Goal: Find specific page/section: Find specific page/section

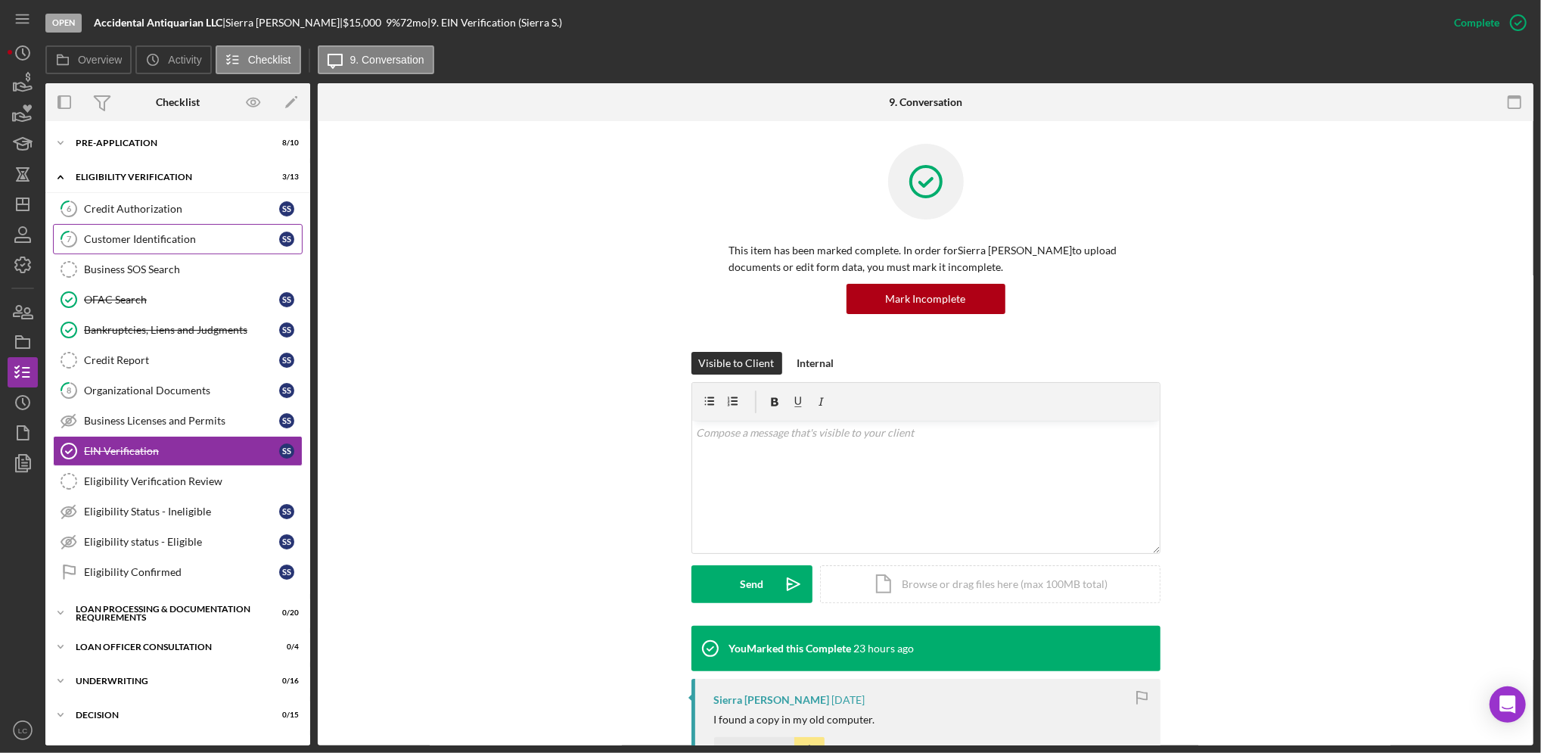
scroll to position [17, 0]
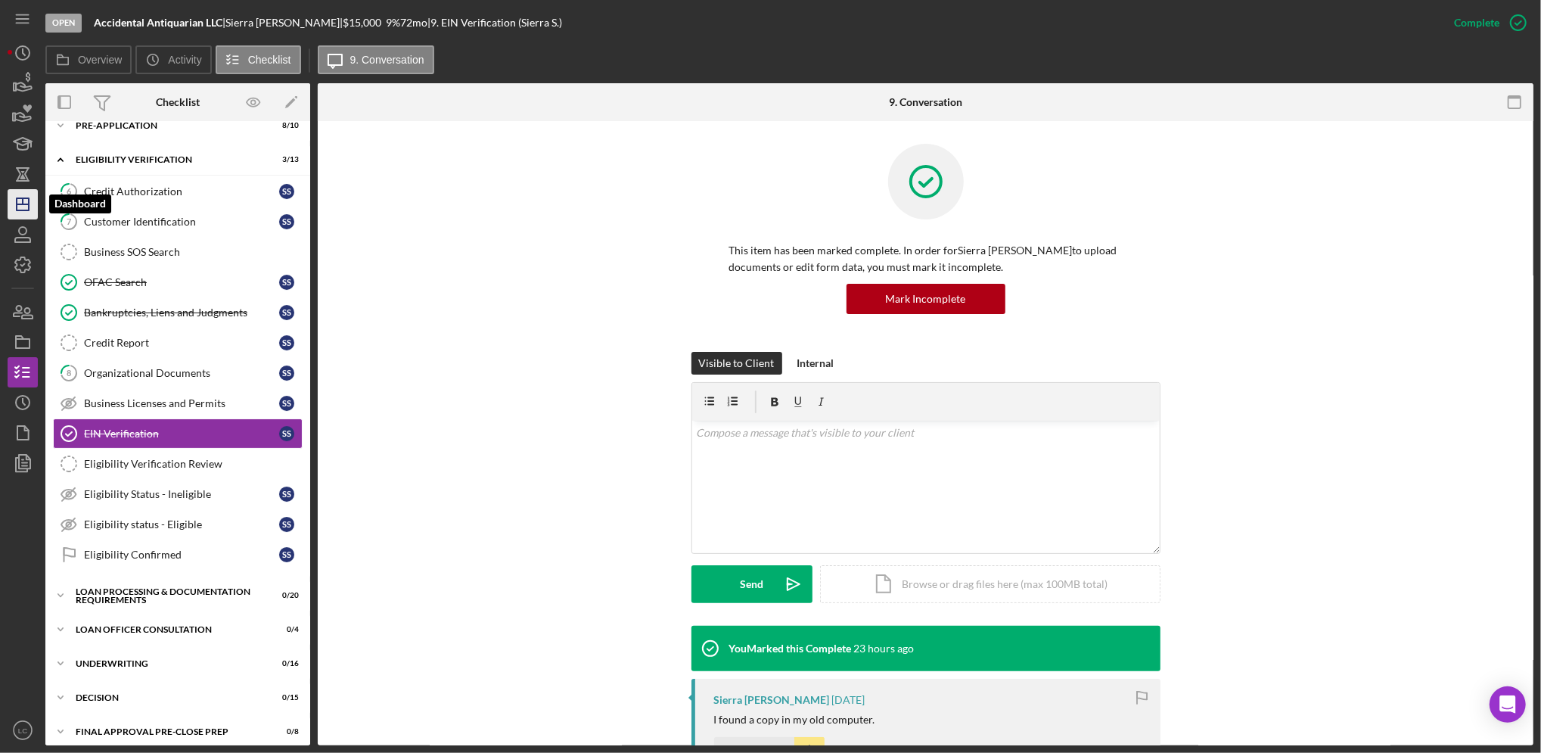
click at [33, 205] on icon "Icon/Dashboard" at bounding box center [23, 204] width 38 height 38
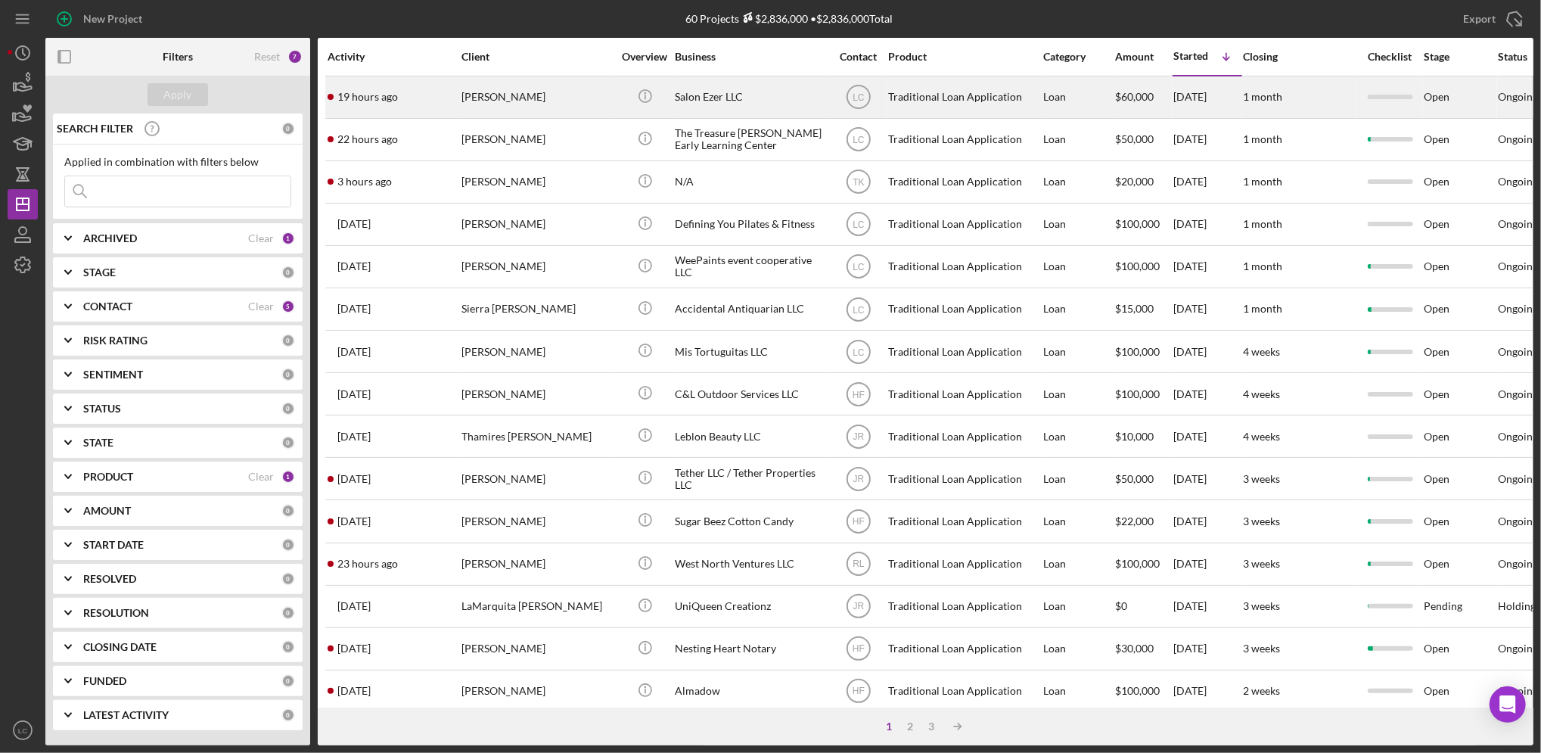
click at [780, 100] on div "Salon Ezer LLC" at bounding box center [750, 97] width 151 height 40
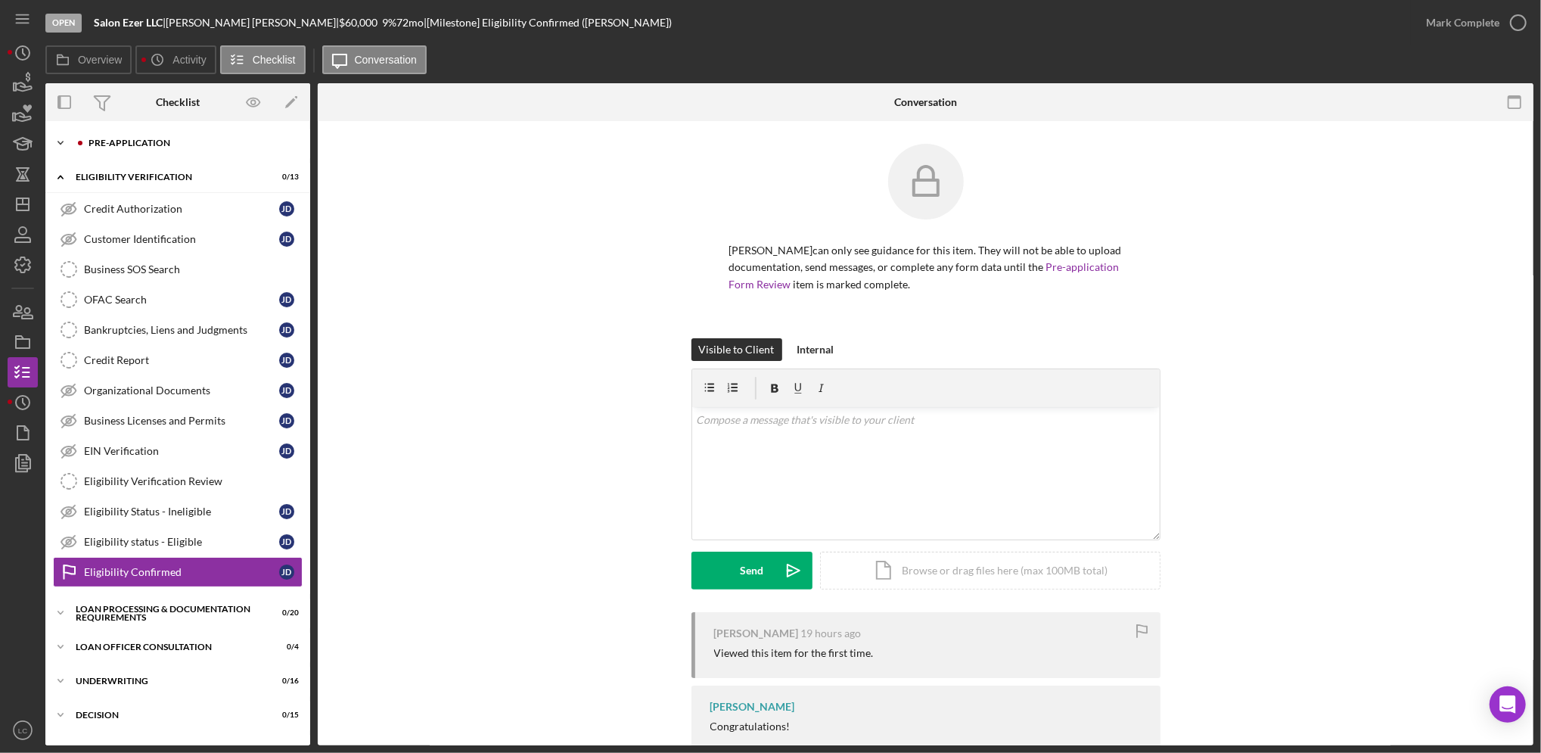
click at [61, 148] on icon "Icon/Expander" at bounding box center [60, 143] width 30 height 30
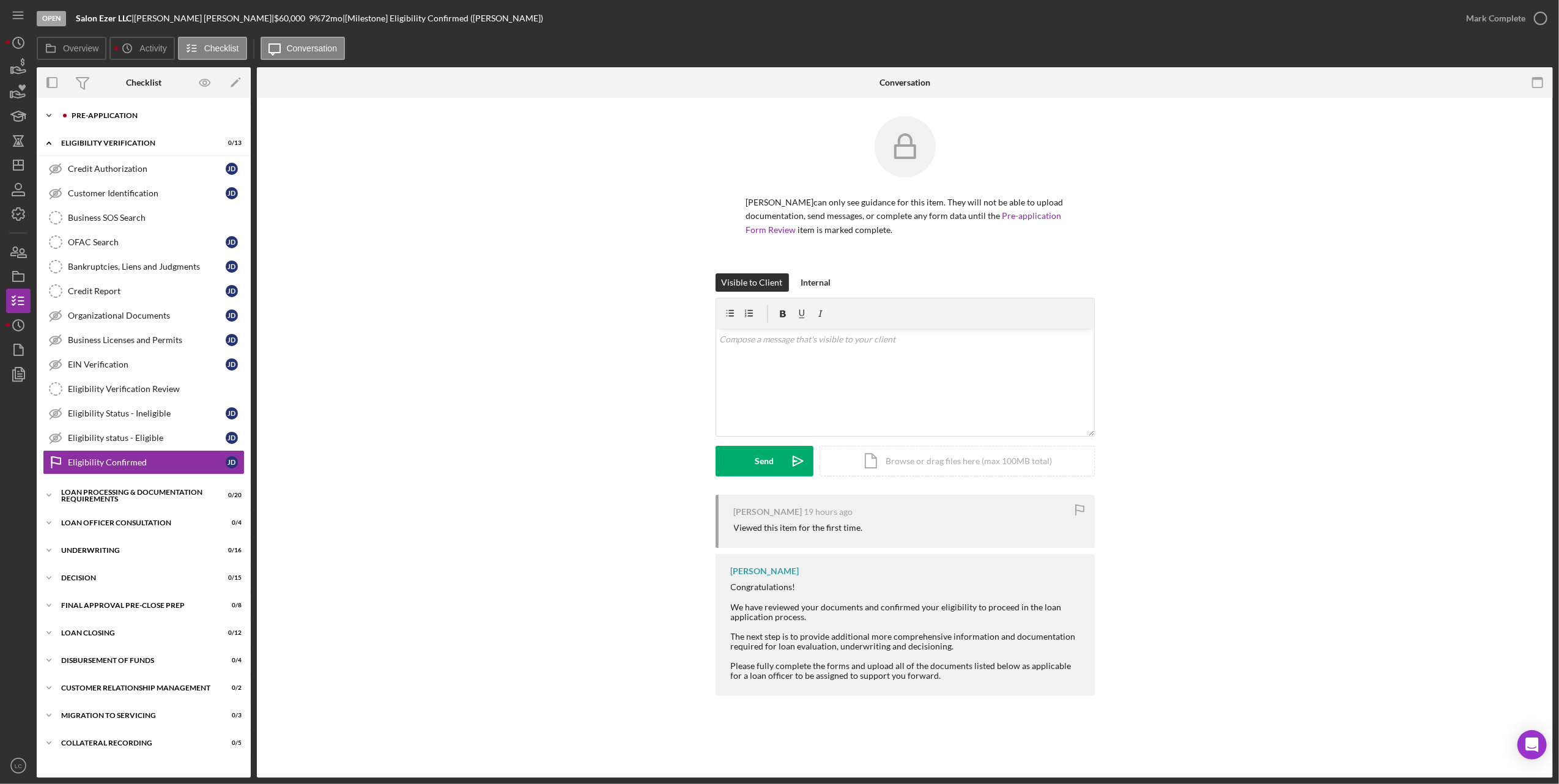
click at [47, 119] on icon "Icon/Expander" at bounding box center [49, 116] width 24 height 24
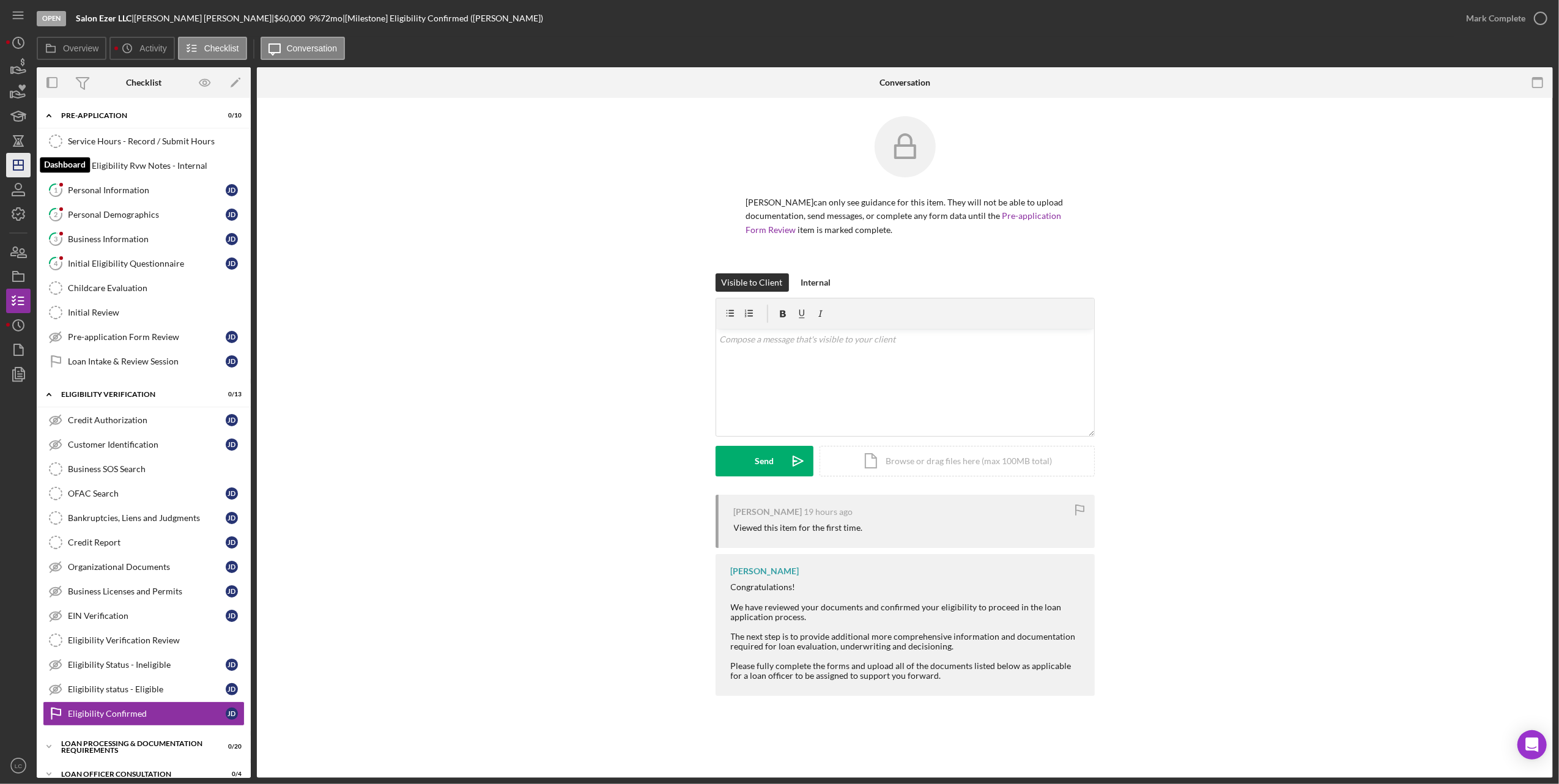
click at [25, 162] on icon "Icon/Dashboard" at bounding box center [19, 165] width 31 height 31
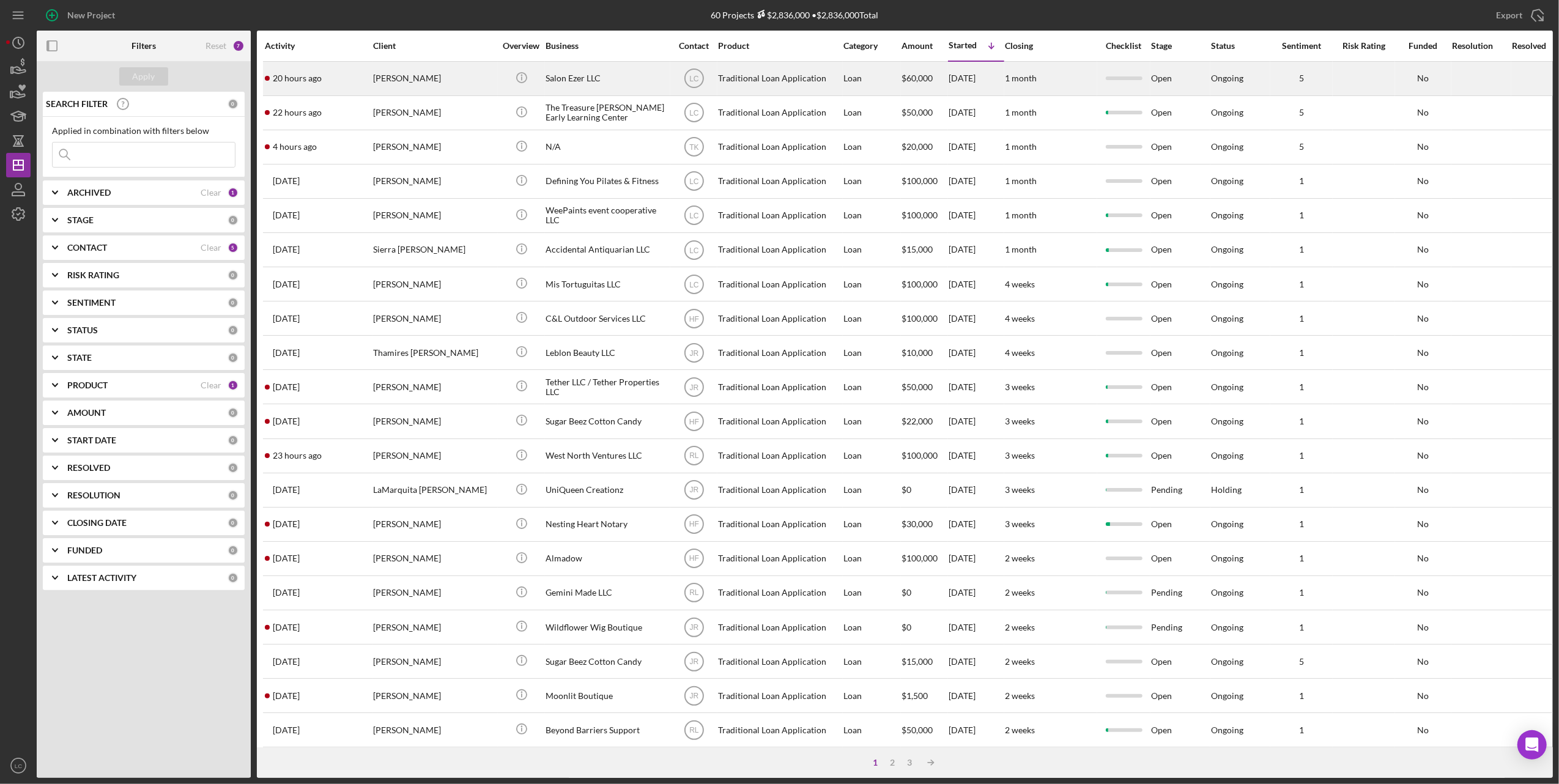
click at [551, 77] on div "Salon Ezer LLC" at bounding box center [606, 78] width 122 height 32
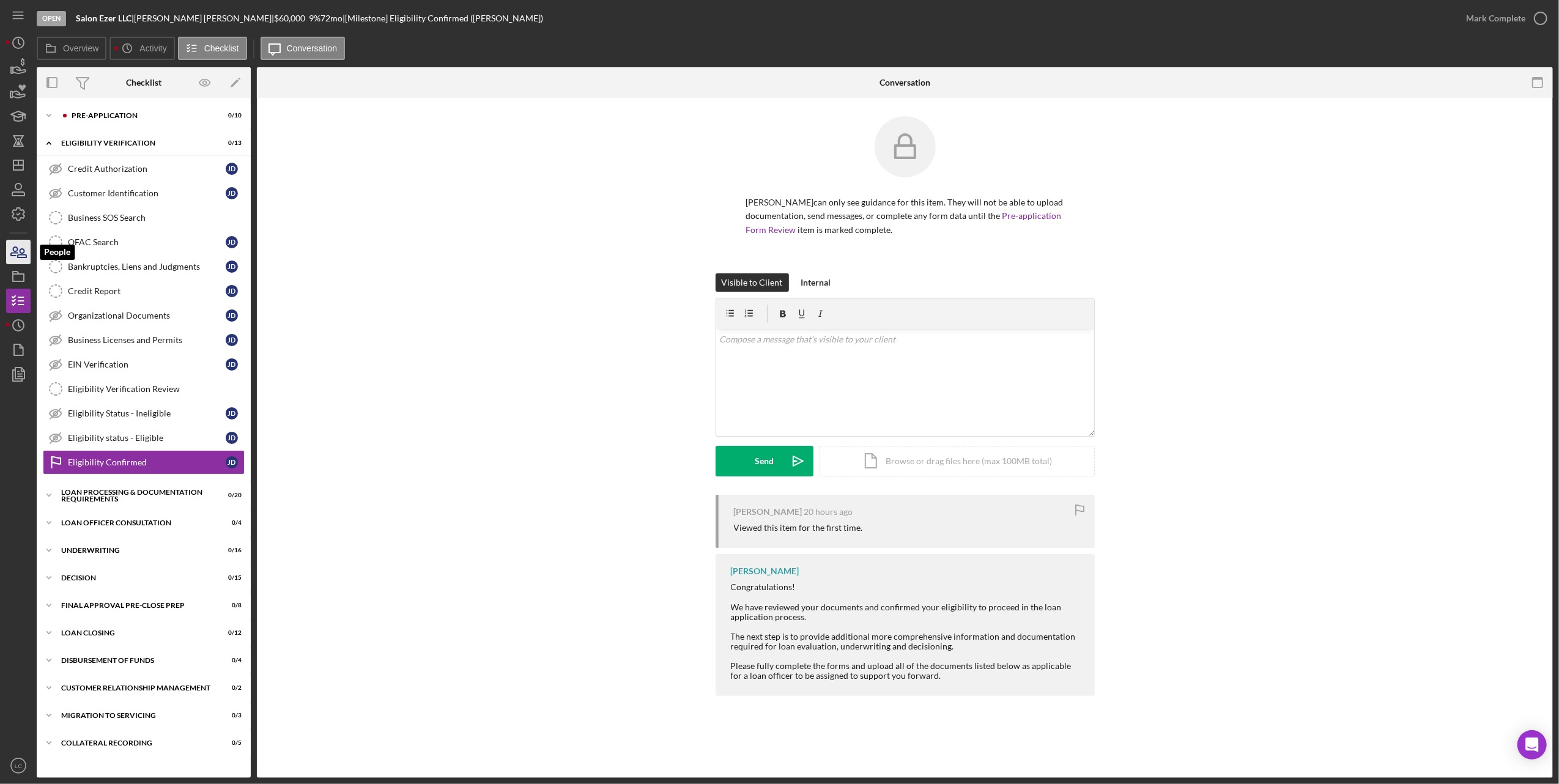
click at [12, 243] on icon "button" at bounding box center [19, 252] width 31 height 31
